Goal: Task Accomplishment & Management: Use online tool/utility

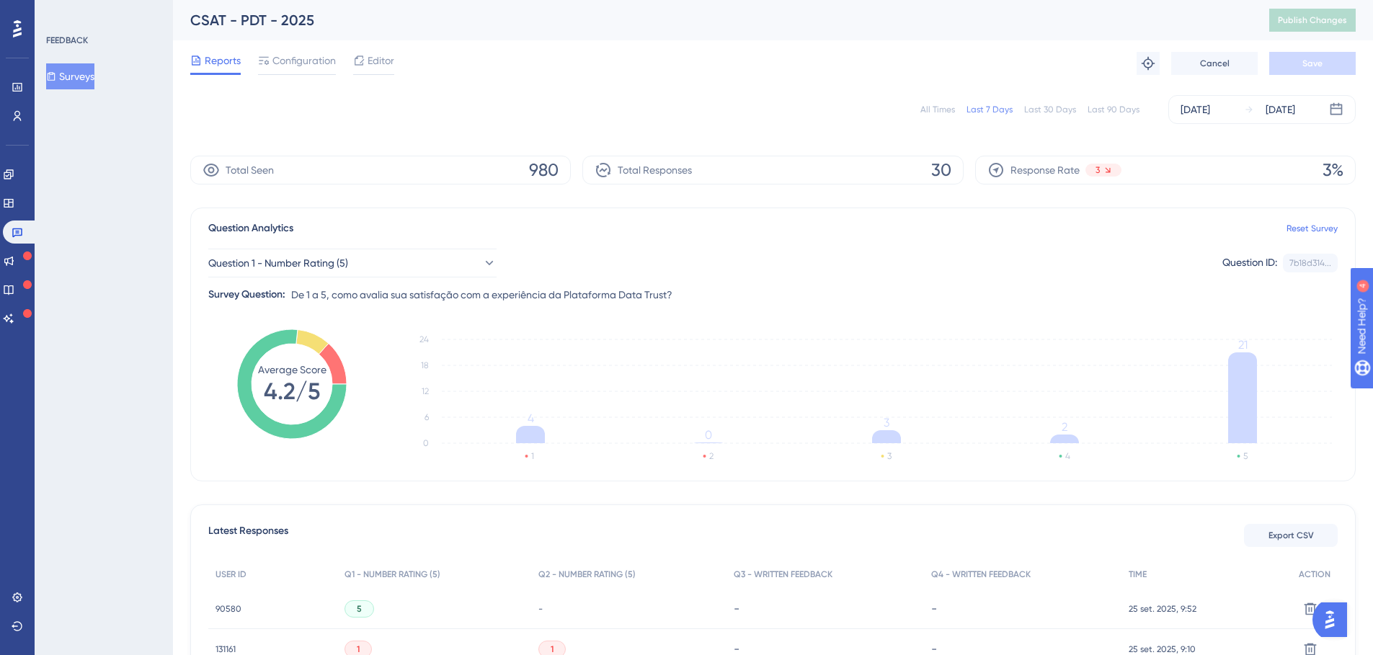
click at [290, 58] on span "Configuration" at bounding box center [303, 60] width 63 height 17
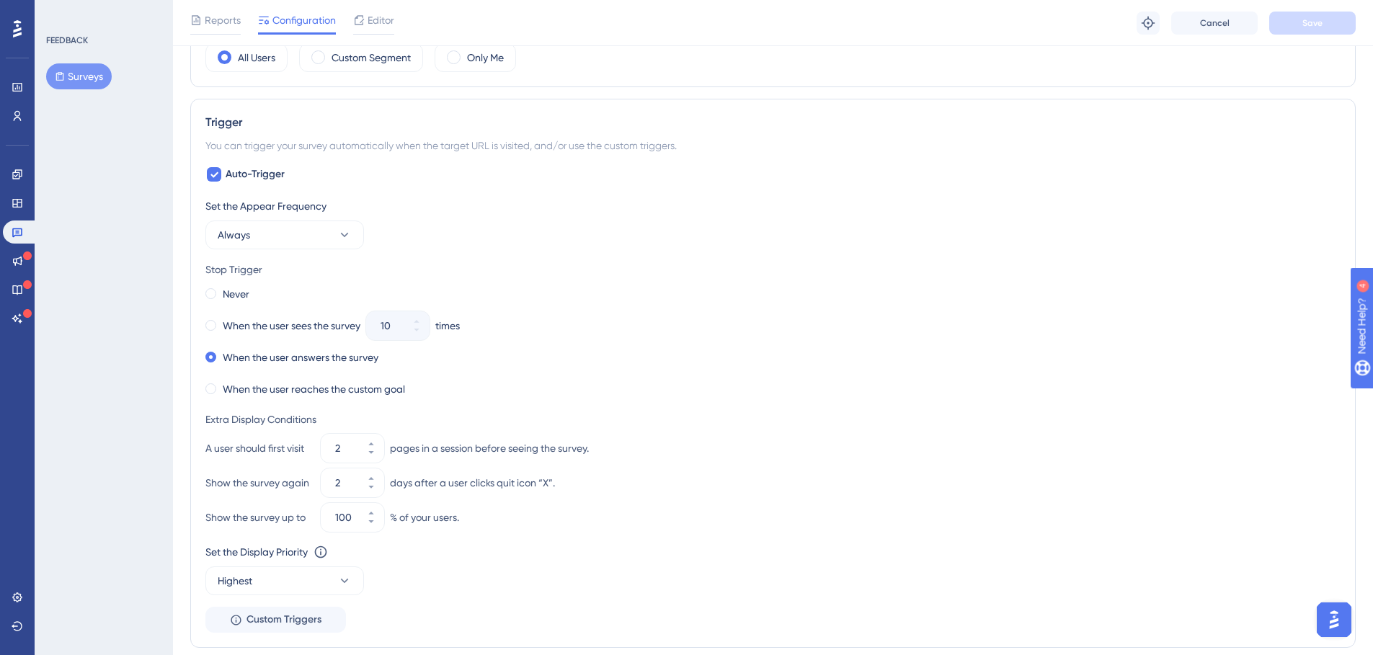
scroll to position [522, 0]
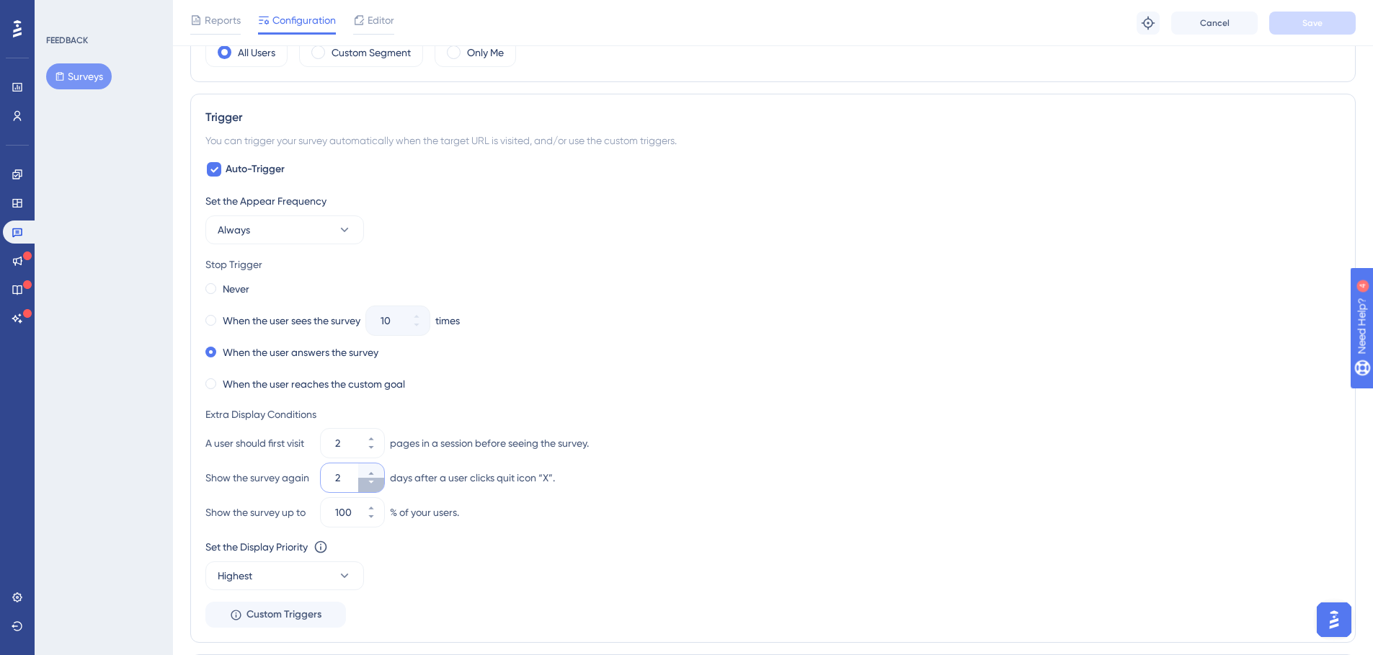
click at [377, 485] on button "2" at bounding box center [371, 485] width 26 height 14
type input "1"
click at [1320, 25] on span "Save" at bounding box center [1312, 23] width 20 height 12
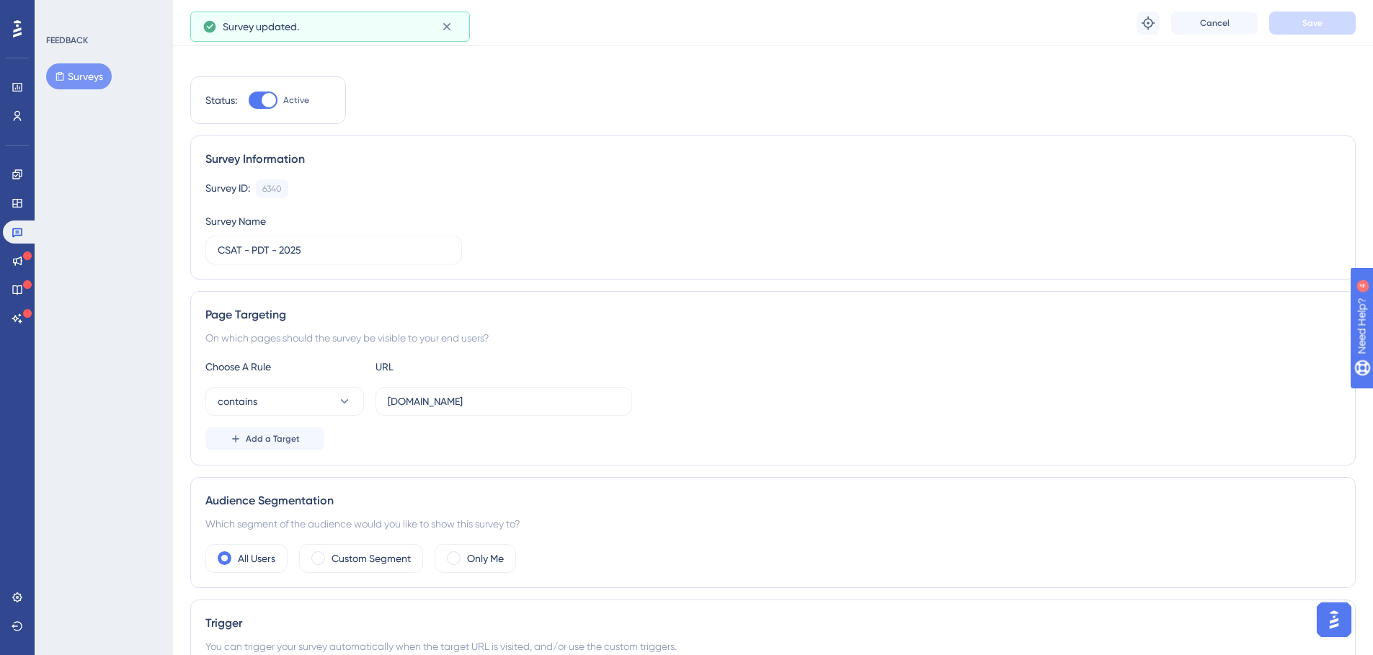
scroll to position [0, 0]
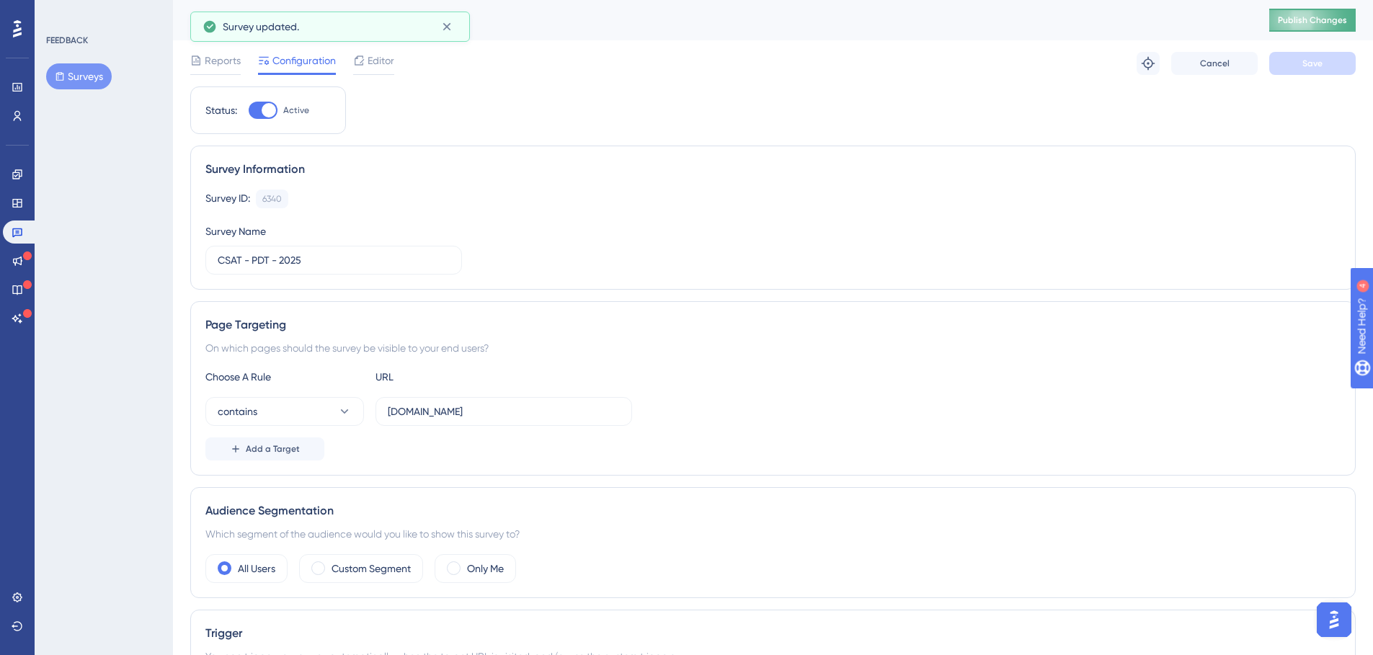
click at [1281, 25] on button "Publish Changes" at bounding box center [1312, 20] width 86 height 23
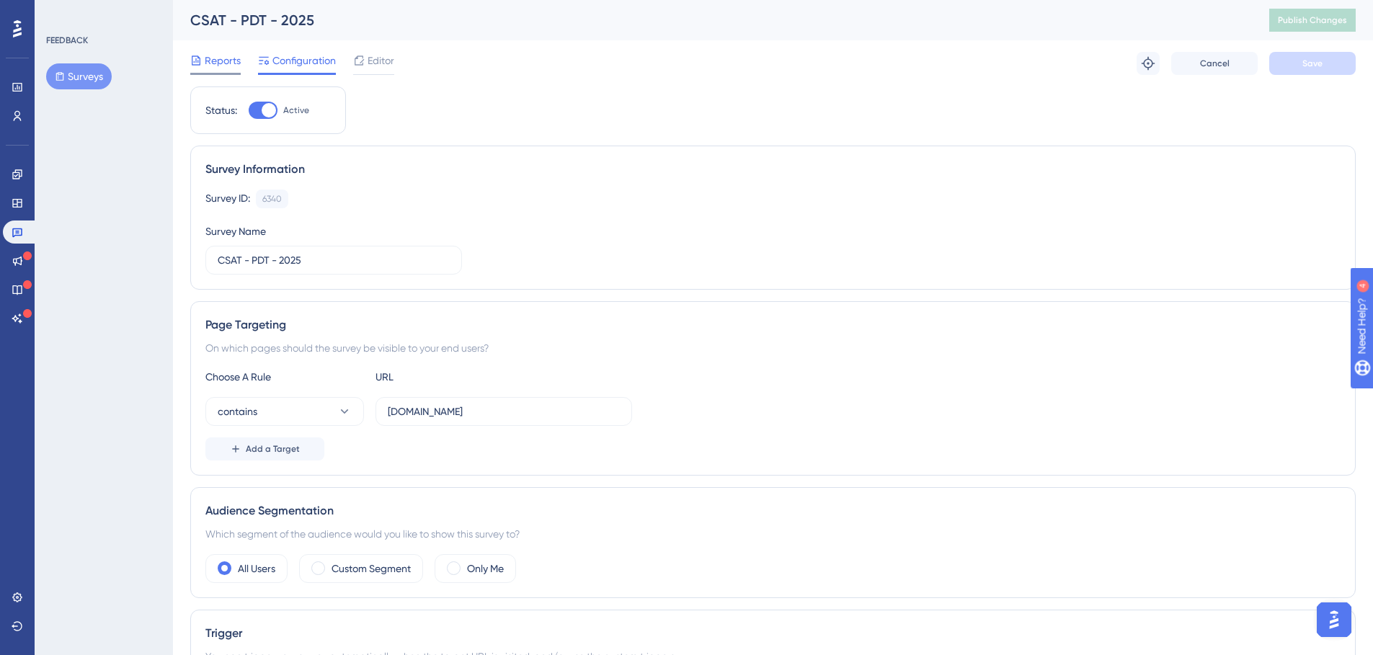
click at [215, 61] on span "Reports" at bounding box center [223, 60] width 36 height 17
